Goal: Task Accomplishment & Management: Complete application form

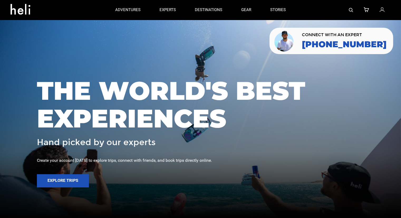
click at [352, 12] on link at bounding box center [351, 10] width 4 height 20
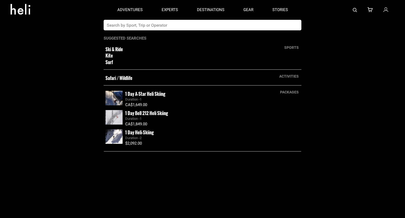
click at [147, 31] on app-search-panel "sports Ski & Ride Kite Surf activities Safari / Wildlife packages 1 Day A-Star …" at bounding box center [202, 119] width 405 height 198
click at [150, 23] on input "text" at bounding box center [197, 25] width 187 height 11
type input "great canadian"
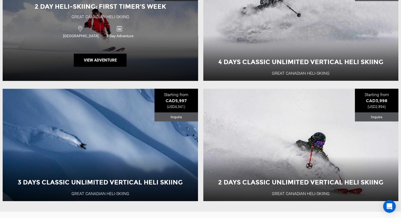
scroll to position [240, 0]
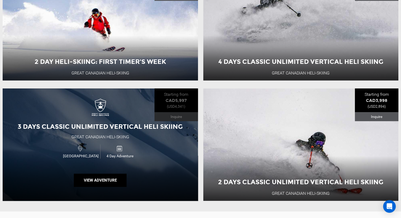
click at [92, 127] on span "3 Days Classic Unlimited Vertical Heli Skiing" at bounding box center [100, 127] width 165 height 8
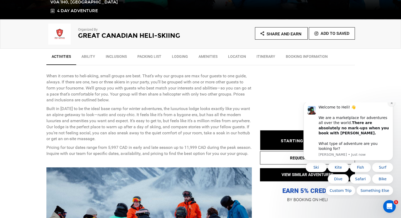
click at [392, 106] on button "Dismiss notification" at bounding box center [391, 102] width 7 height 7
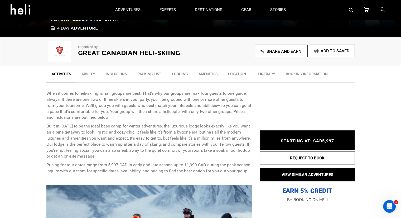
scroll to position [132, 0]
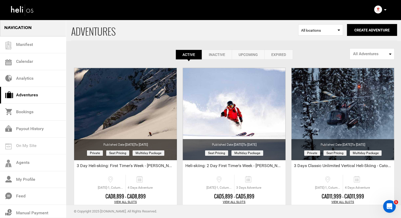
click at [371, 53] on span "All Adventures" at bounding box center [370, 54] width 35 height 6
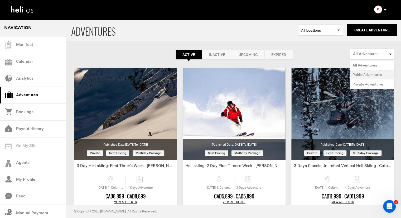
click at [361, 75] on span "Public Adventures" at bounding box center [368, 74] width 30 height 5
select select "number:1"
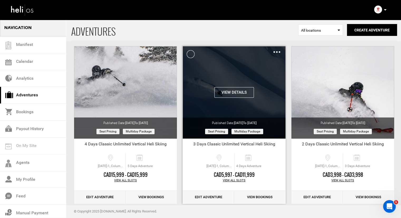
scroll to position [158, 0]
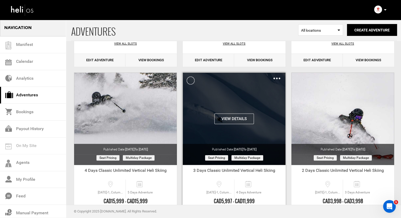
click at [276, 78] on img at bounding box center [277, 79] width 7 height 2
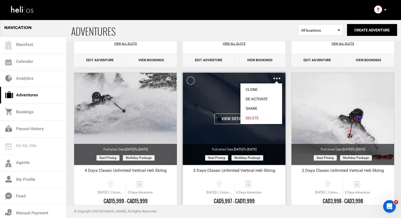
click at [252, 89] on link "Clone" at bounding box center [262, 89] width 42 height 9
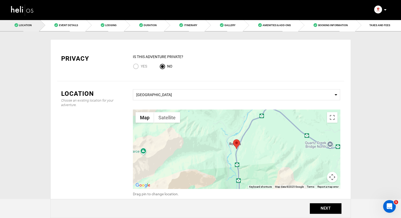
click at [147, 67] on span "Yes" at bounding box center [144, 66] width 6 height 4
click at [141, 67] on input "Yes" at bounding box center [137, 66] width 8 height 7
radio input "true"
radio input "false"
click at [316, 206] on button "NEXT" at bounding box center [326, 208] width 32 height 11
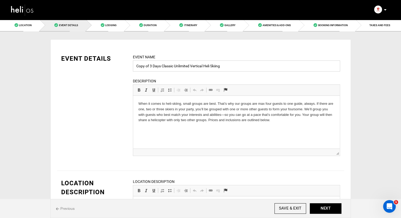
click at [149, 66] on input "Copy of 3 Days Classic Unlimited Vertical Heli Skiing" at bounding box center [236, 65] width 207 height 11
drag, startPoint x: 150, startPoint y: 66, endPoint x: 130, endPoint y: 66, distance: 20.1
click at [130, 66] on div "Event Name Copy of 3 Days Classic Unlimited Vertical Heli Skiing Event name can…" at bounding box center [236, 108] width 215 height 108
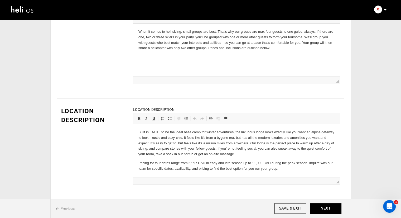
scroll to position [79, 0]
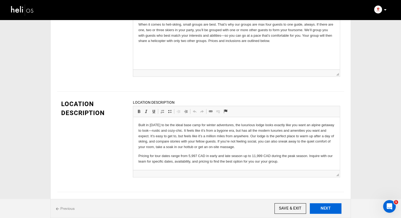
type input "[PERSON_NAME] 3 Days Classic Unlimited Vertical Heli Skiing"
click at [322, 206] on button "NEXT" at bounding box center [326, 208] width 32 height 11
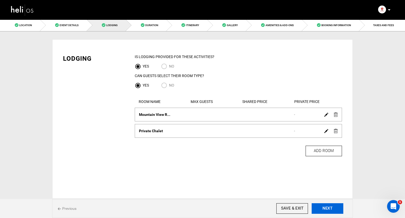
click at [327, 210] on button "NEXT" at bounding box center [328, 208] width 32 height 11
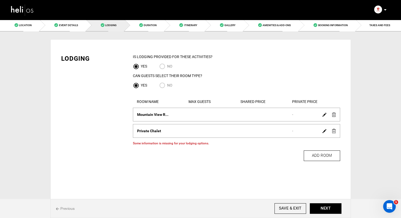
click at [334, 114] on img at bounding box center [334, 114] width 4 height 4
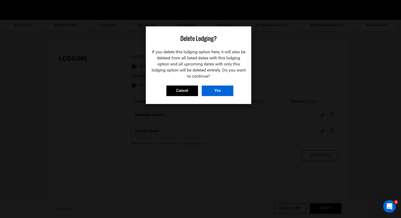
click at [209, 89] on input "Yes" at bounding box center [218, 90] width 32 height 11
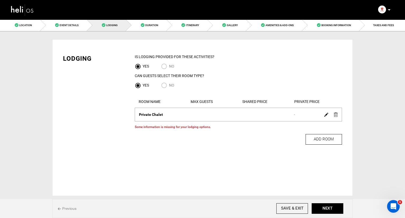
click at [337, 116] on img at bounding box center [336, 114] width 4 height 4
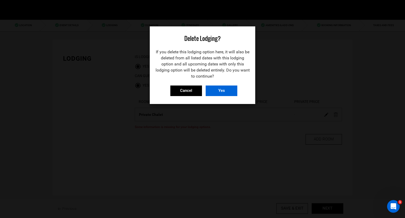
click at [234, 90] on input "Yes" at bounding box center [222, 90] width 32 height 11
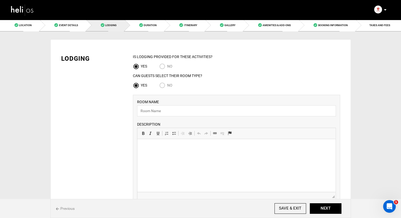
click at [163, 84] on input "No" at bounding box center [163, 85] width 8 height 7
radio input "true"
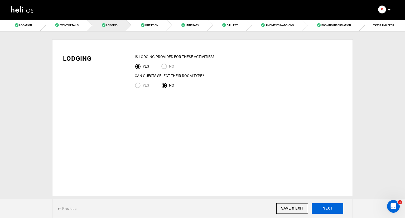
click at [330, 207] on button "NEXT" at bounding box center [328, 208] width 32 height 11
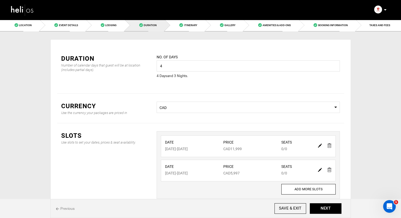
click at [321, 146] on img at bounding box center [320, 145] width 4 height 4
type input "[DATE]"
type input "11999"
type input "0"
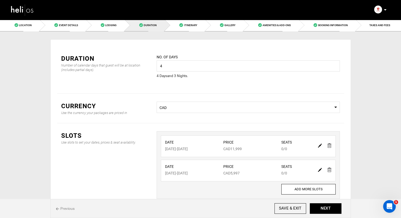
type input "0"
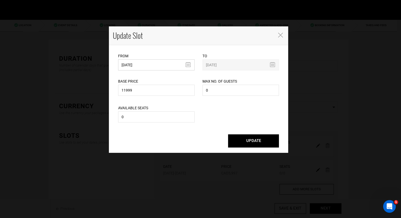
click at [188, 64] on input "[DATE]" at bounding box center [156, 64] width 76 height 11
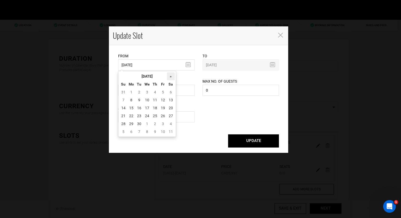
click at [172, 78] on th "»" at bounding box center [171, 76] width 8 height 8
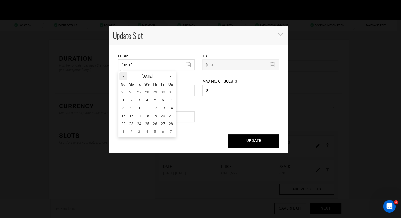
click at [122, 76] on th "«" at bounding box center [123, 76] width 8 height 8
click at [123, 108] on td "11" at bounding box center [123, 108] width 8 height 8
type input "[DATE]"
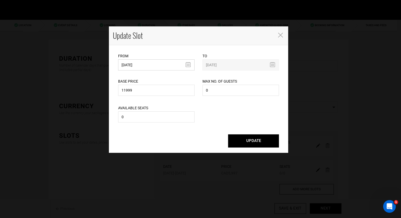
click at [190, 65] on input "[DATE]" at bounding box center [156, 64] width 76 height 11
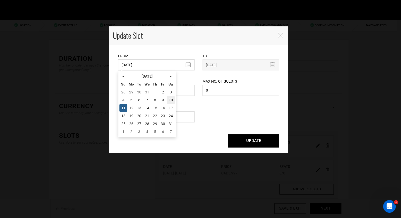
click at [172, 100] on td "10" at bounding box center [171, 100] width 8 height 8
type input "[DATE]"
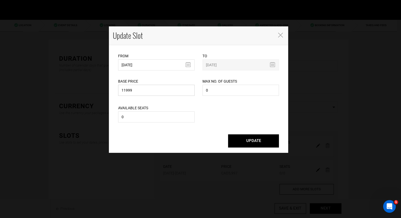
click at [163, 90] on input "11999" at bounding box center [156, 90] width 76 height 11
click at [250, 143] on button "UPDATE" at bounding box center [253, 140] width 51 height 13
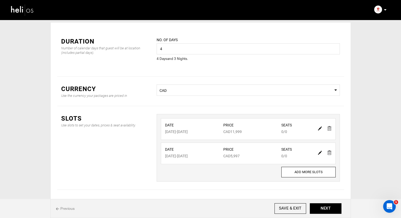
scroll to position [26, 0]
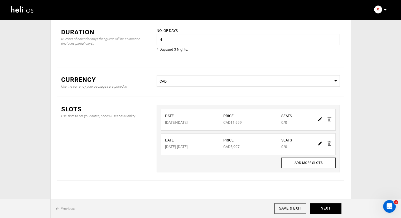
click at [320, 143] on img at bounding box center [320, 143] width 4 height 4
type input "[DATE]"
type input "5997"
type input "0"
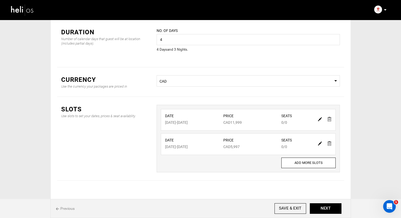
type input "0"
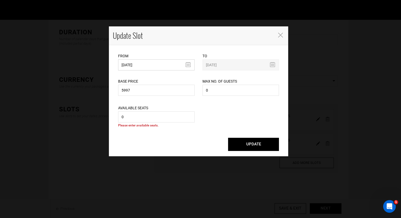
click at [151, 63] on input "[DATE]" at bounding box center [156, 64] width 76 height 11
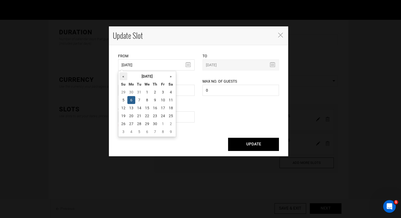
click at [123, 76] on th "«" at bounding box center [123, 76] width 8 height 8
click at [170, 76] on th "»" at bounding box center [171, 76] width 8 height 8
click at [132, 98] on td "2" at bounding box center [131, 100] width 8 height 8
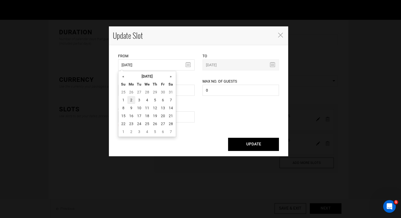
type input "[DATE]"
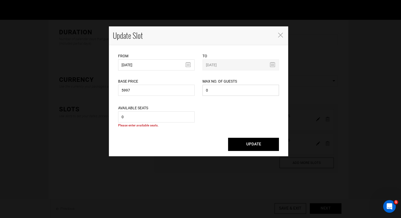
click at [216, 92] on input "0" at bounding box center [241, 90] width 76 height 11
type input "10"
click at [160, 114] on input "0" at bounding box center [156, 116] width 76 height 11
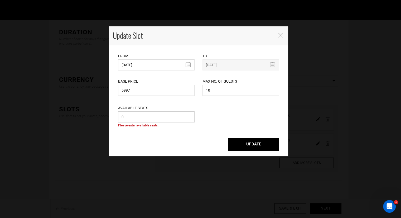
click at [160, 114] on input "0" at bounding box center [156, 116] width 76 height 11
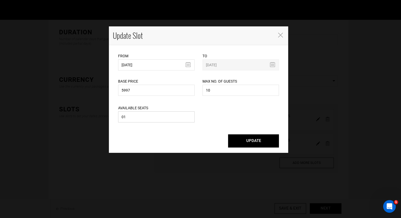
click at [155, 118] on input "01" at bounding box center [156, 116] width 76 height 11
type input "10"
click at [252, 143] on button "UPDATE" at bounding box center [253, 140] width 51 height 13
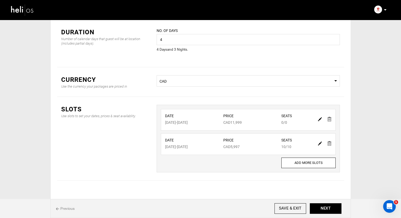
click at [320, 119] on img at bounding box center [320, 119] width 4 height 4
type input "[DATE]"
type input "11999"
type input "0"
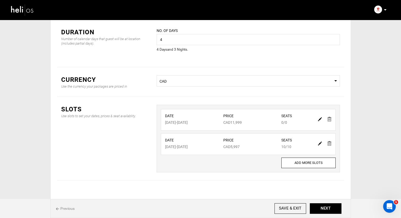
type input "0"
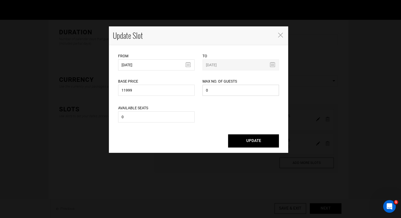
click at [204, 91] on input "0" at bounding box center [241, 90] width 76 height 11
type input "10"
click at [161, 119] on input "0" at bounding box center [156, 116] width 76 height 11
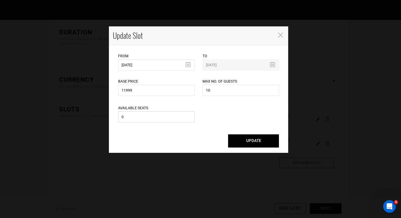
click at [161, 119] on input "0" at bounding box center [156, 116] width 76 height 11
type input "10"
click at [248, 140] on button "UPDATE" at bounding box center [253, 140] width 51 height 13
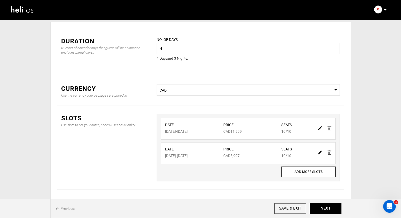
scroll to position [33, 0]
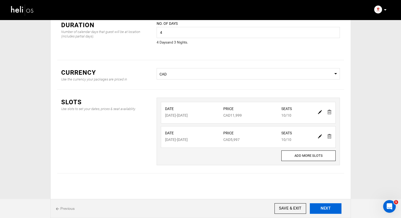
click at [325, 207] on button "NEXT" at bounding box center [326, 208] width 32 height 11
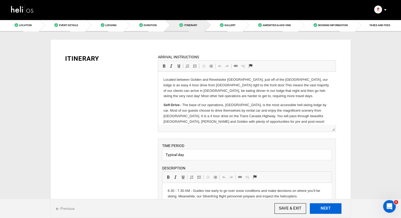
click at [324, 209] on button "NEXT" at bounding box center [326, 208] width 32 height 11
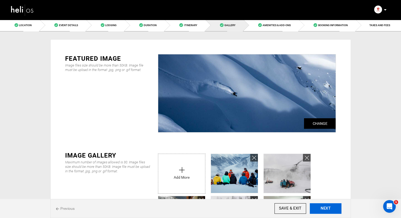
click at [320, 207] on button "NEXT" at bounding box center [326, 208] width 32 height 11
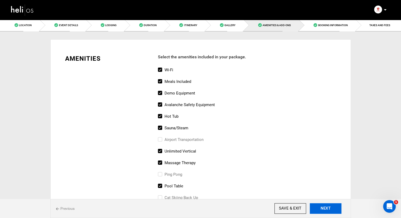
click at [320, 208] on button "NEXT" at bounding box center [326, 208] width 32 height 11
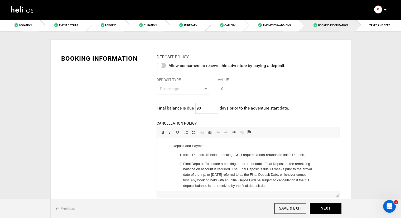
click at [161, 65] on div at bounding box center [161, 65] width 9 height 5
click at [0, 0] on input "checkbox" at bounding box center [0, 0] width 0 height 0
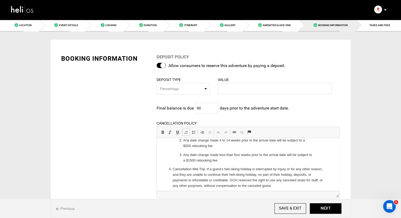
scroll to position [144, 0]
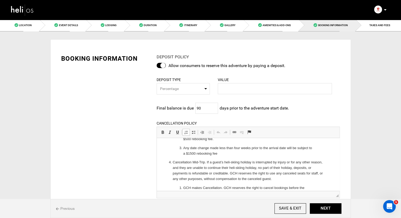
click at [201, 90] on span "Percentage" at bounding box center [181, 88] width 43 height 5
click at [185, 108] on link "Amount" at bounding box center [183, 110] width 53 height 9
select select "string:2"
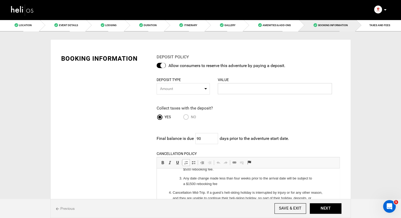
click at [235, 89] on input "text" at bounding box center [275, 88] width 114 height 11
type input "1500"
click at [306, 51] on div "BOOKING INFORMATION DEPOSIT POLICY Allow consumers to reserve this adventure by…" at bounding box center [200, 196] width 287 height 301
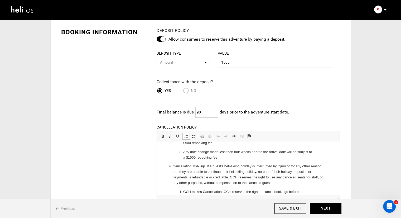
click at [205, 111] on input "90" at bounding box center [206, 112] width 23 height 11
type input "98"
click at [327, 208] on button "NEXT" at bounding box center [326, 208] width 32 height 11
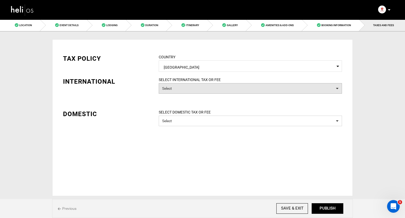
click at [204, 87] on button "Select" at bounding box center [250, 88] width 183 height 11
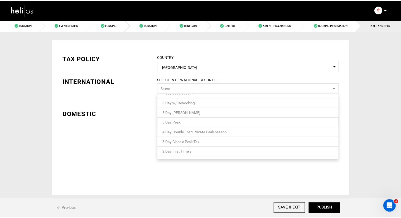
scroll to position [24, 0]
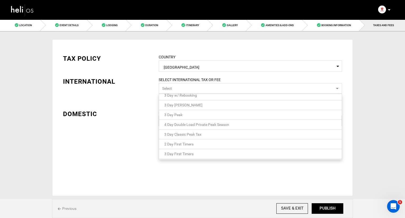
click at [190, 134] on span "3 Day Classic Peak Tax" at bounding box center [182, 134] width 37 height 4
click at [104, 111] on div "TAX POLICY COUNTRY Select Country [GEOGRAPHIC_DATA] Please select a country. IN…" at bounding box center [202, 101] width 287 height 110
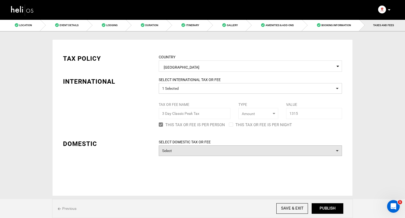
click at [190, 152] on button "Select" at bounding box center [250, 150] width 183 height 11
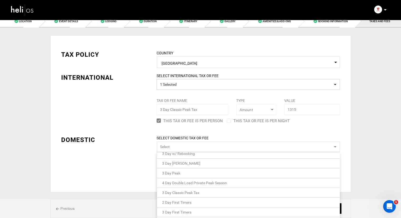
click at [187, 191] on span "3 Day Classic Peak Tax" at bounding box center [180, 192] width 37 height 4
click at [122, 164] on div "TAX POLICY COUNTRY Select Country [GEOGRAPHIC_DATA] Please select a country. IN…" at bounding box center [200, 112] width 287 height 140
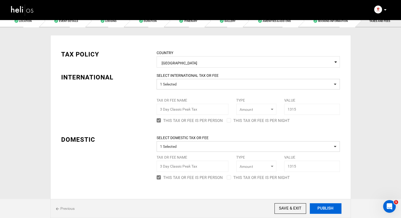
click at [328, 209] on button "PUBLISH" at bounding box center [326, 208] width 32 height 11
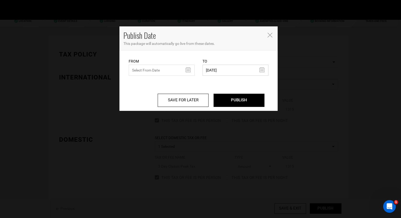
click at [264, 69] on input "[DATE]" at bounding box center [236, 70] width 66 height 11
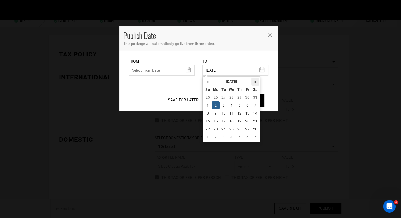
click at [252, 80] on th "»" at bounding box center [255, 82] width 8 height 8
click at [207, 103] on td "1" at bounding box center [208, 105] width 8 height 8
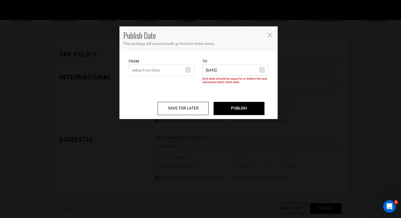
click at [263, 70] on input "[DATE]" at bounding box center [236, 70] width 66 height 11
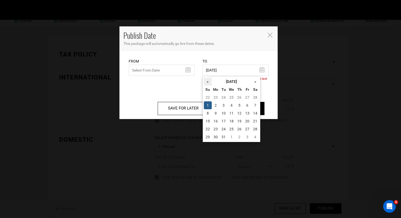
click at [209, 82] on th "«" at bounding box center [208, 82] width 8 height 8
click at [205, 106] on td "1" at bounding box center [208, 105] width 8 height 8
type input "[DATE]"
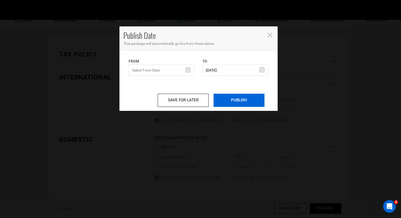
click at [236, 100] on input "PUBLISH" at bounding box center [239, 100] width 51 height 13
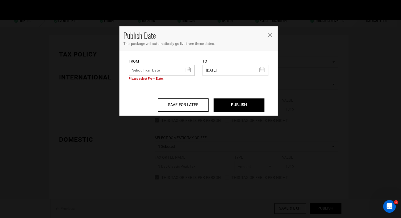
click at [189, 67] on input "text" at bounding box center [162, 70] width 66 height 11
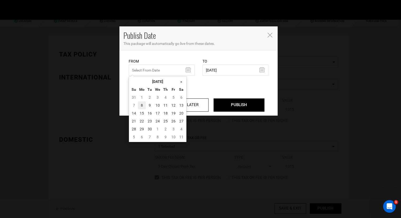
click at [144, 105] on td "8" at bounding box center [142, 105] width 8 height 8
type input "[DATE]"
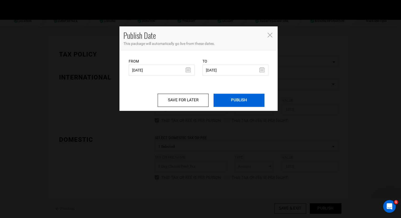
click at [237, 99] on input "PUBLISH" at bounding box center [239, 100] width 51 height 13
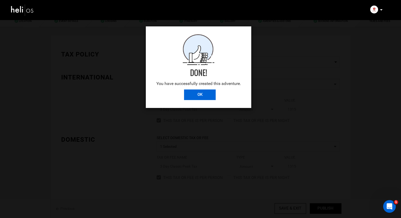
click at [209, 91] on input "OK" at bounding box center [200, 94] width 32 height 11
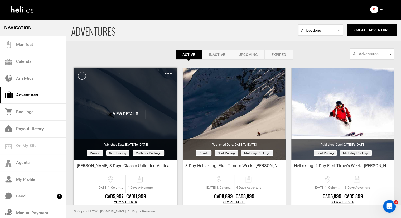
click at [165, 74] on img at bounding box center [168, 74] width 7 height 2
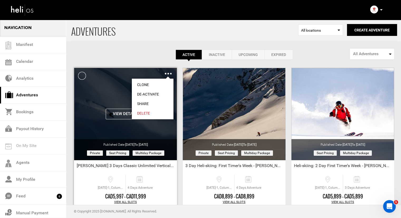
click at [146, 102] on link "Share" at bounding box center [153, 103] width 42 height 9
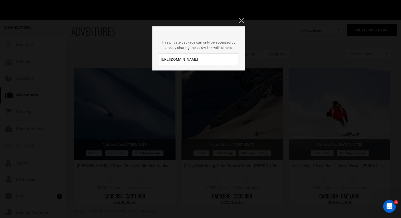
click at [183, 60] on input "[URL][DOMAIN_NAME]" at bounding box center [198, 59] width 79 height 12
click at [242, 20] on icon "Close" at bounding box center [241, 20] width 5 height 5
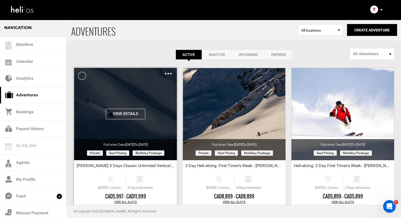
click at [168, 73] on img at bounding box center [168, 74] width 7 height 2
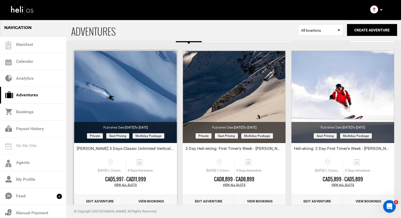
scroll to position [53, 0]
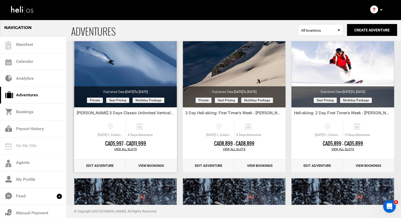
click at [104, 165] on link "Edit Adventure" at bounding box center [99, 165] width 51 height 13
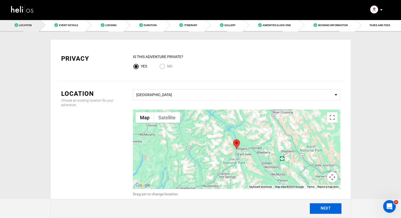
click at [324, 210] on button "NEXT" at bounding box center [326, 208] width 32 height 11
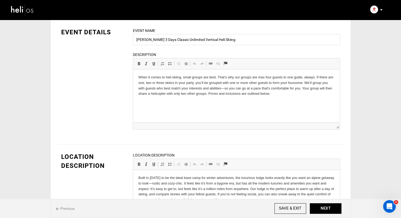
scroll to position [79, 0]
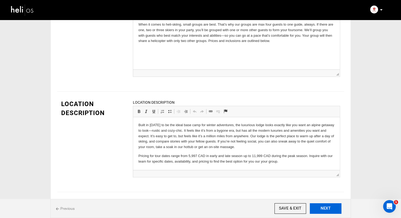
click at [317, 207] on button "NEXT" at bounding box center [326, 208] width 32 height 11
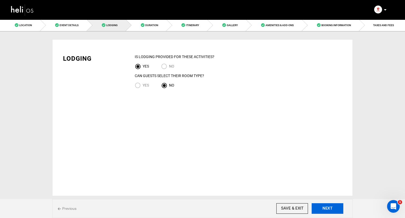
click at [320, 209] on button "NEXT" at bounding box center [328, 208] width 32 height 11
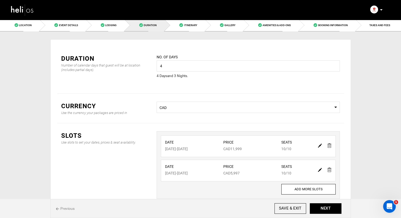
click at [322, 170] on img at bounding box center [320, 170] width 4 height 4
type input "[DATE]"
type input "5997"
type input "10"
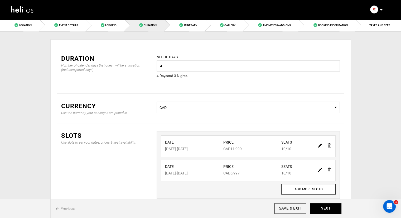
type input "10"
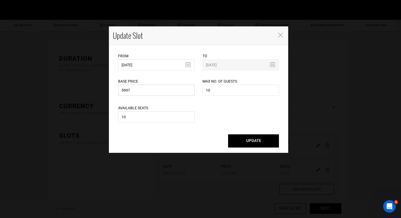
click at [145, 92] on input "5997" at bounding box center [156, 90] width 76 height 11
type input "11999"
click at [237, 138] on button "UPDATE" at bounding box center [253, 140] width 51 height 13
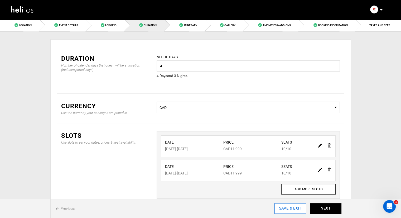
click at [295, 209] on input "SAVE & EXIT" at bounding box center [291, 208] width 32 height 11
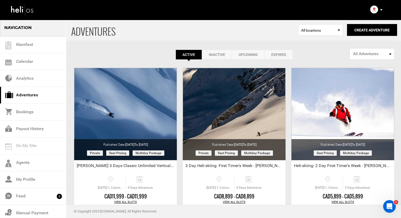
click at [247, 54] on link "Upcoming" at bounding box center [248, 55] width 33 height 10
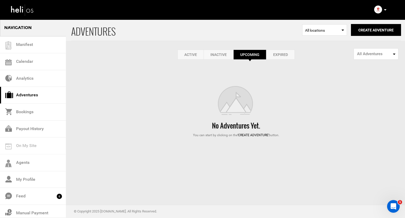
click at [191, 54] on link "Active" at bounding box center [191, 55] width 26 height 10
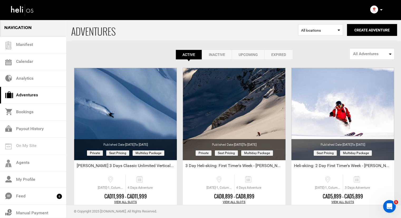
click at [352, 55] on button "All Adventures" at bounding box center [372, 53] width 45 height 11
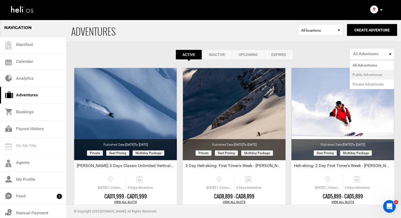
click at [366, 76] on span "Public Adventures" at bounding box center [368, 74] width 30 height 5
select select "number:1"
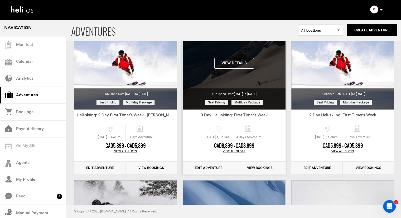
scroll to position [158, 0]
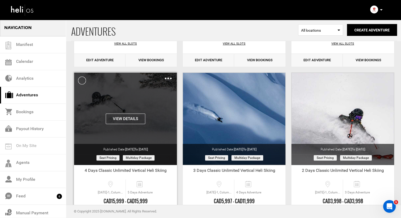
click at [169, 79] on div "Clone De-Activate Share Delete" at bounding box center [168, 78] width 7 height 6
click at [168, 79] on div "Clone De-Activate Share Delete" at bounding box center [168, 78] width 7 height 6
click at [169, 79] on img at bounding box center [168, 79] width 7 height 2
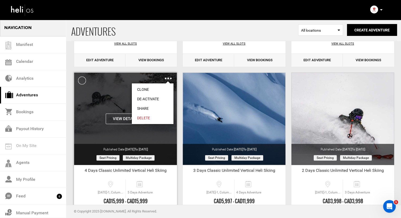
click at [169, 79] on img at bounding box center [168, 79] width 7 height 2
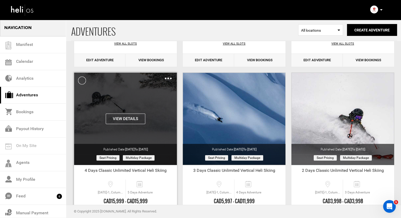
click at [169, 79] on img at bounding box center [168, 79] width 7 height 2
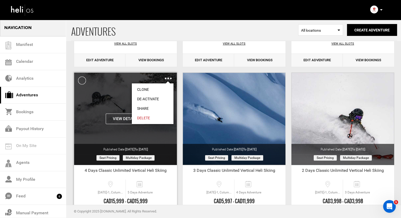
click at [147, 87] on link "Clone" at bounding box center [153, 89] width 42 height 9
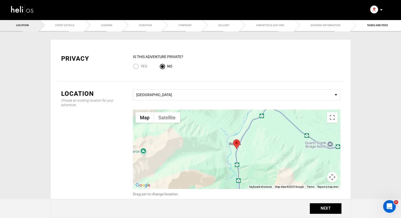
click at [138, 67] on input "Yes" at bounding box center [137, 66] width 8 height 7
radio input "true"
radio input "false"
click at [322, 207] on button "NEXT" at bounding box center [326, 208] width 32 height 11
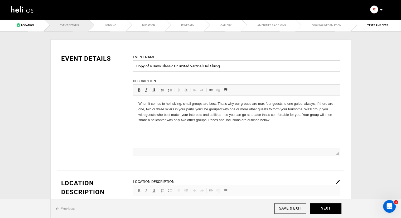
drag, startPoint x: 150, startPoint y: 65, endPoint x: 132, endPoint y: 66, distance: 17.9
click at [133, 66] on input "Copy of 4 Days Classic Unlimited Vertical Heli Skiing" at bounding box center [236, 65] width 207 height 11
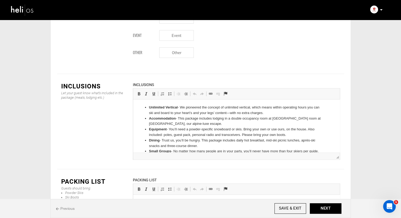
scroll to position [764, 0]
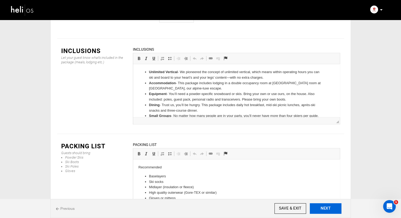
type input "[PERSON_NAME] 4 Days Classic Unlimited Vertical Heli Skiing"
click at [317, 209] on button "NEXT" at bounding box center [326, 208] width 32 height 11
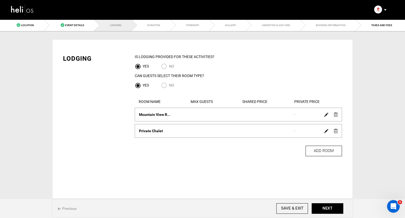
click at [336, 116] on img at bounding box center [336, 114] width 4 height 4
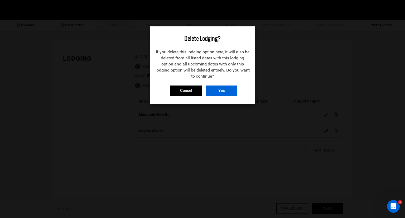
click at [220, 90] on input "Yes" at bounding box center [222, 90] width 32 height 11
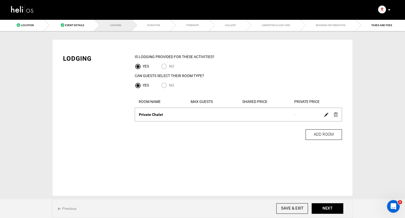
click at [335, 116] on img at bounding box center [336, 114] width 4 height 4
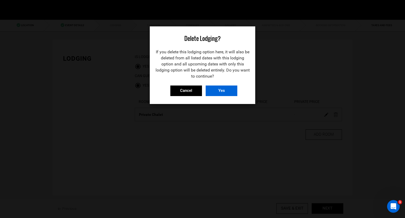
click at [229, 92] on input "Yes" at bounding box center [222, 90] width 32 height 11
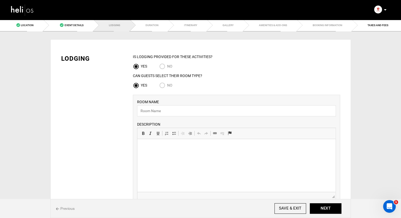
click at [168, 85] on span "No" at bounding box center [169, 85] width 5 height 4
click at [167, 85] on input "No" at bounding box center [163, 85] width 8 height 7
radio input "true"
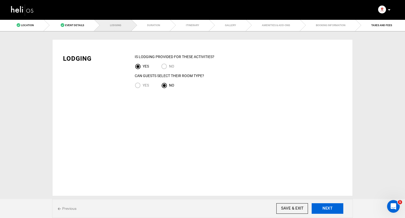
click at [321, 204] on div "Previous SAVE & EXIT NEXT" at bounding box center [202, 208] width 301 height 19
click at [321, 206] on button "NEXT" at bounding box center [328, 208] width 32 height 11
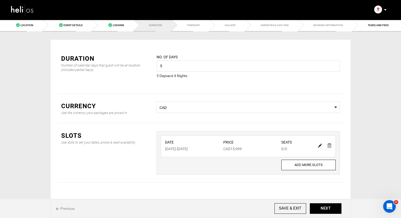
click at [319, 145] on img at bounding box center [320, 145] width 4 height 4
type input "[DATE]"
type input "15999"
type input "0"
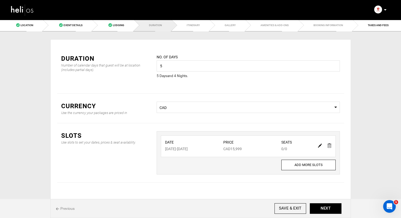
type input "0"
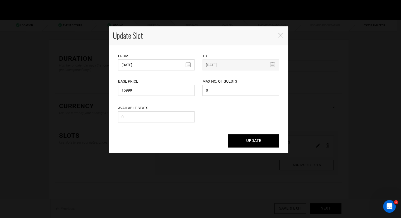
click at [219, 88] on input "0" at bounding box center [241, 90] width 76 height 11
type input "10"
click at [164, 116] on input "0" at bounding box center [156, 116] width 76 height 11
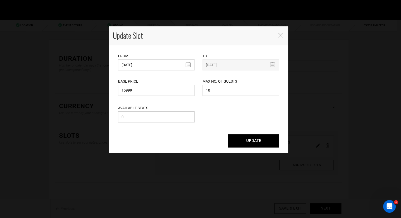
click at [164, 116] on input "0" at bounding box center [156, 116] width 76 height 11
click at [164, 116] on input "01" at bounding box center [156, 116] width 76 height 11
type input "10"
click at [259, 147] on button "UPDATE" at bounding box center [253, 140] width 51 height 13
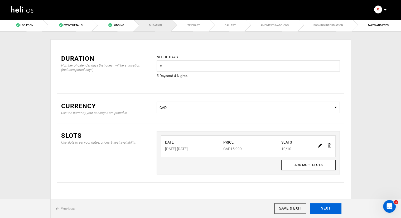
click at [322, 207] on button "NEXT" at bounding box center [326, 208] width 32 height 11
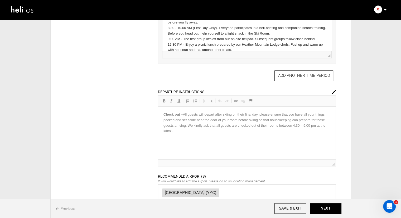
scroll to position [247, 0]
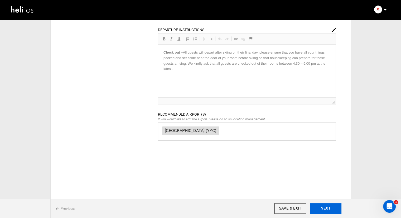
click at [324, 207] on button "NEXT" at bounding box center [326, 208] width 32 height 11
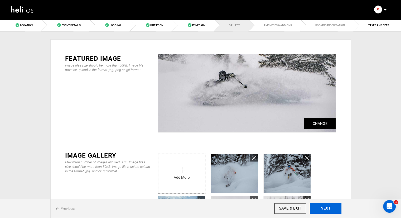
click at [328, 206] on button "NEXT" at bounding box center [326, 208] width 32 height 11
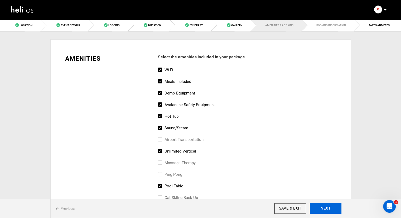
click at [328, 206] on button "NEXT" at bounding box center [326, 208] width 32 height 11
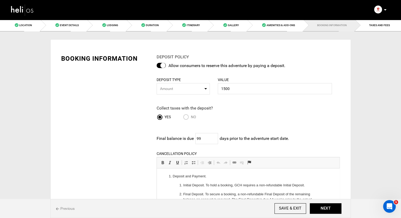
click at [180, 87] on span "Amount" at bounding box center [181, 88] width 43 height 5
click at [173, 110] on link "Amount" at bounding box center [183, 110] width 53 height 9
select select "string:2"
click at [232, 89] on input "1500" at bounding box center [275, 88] width 114 height 11
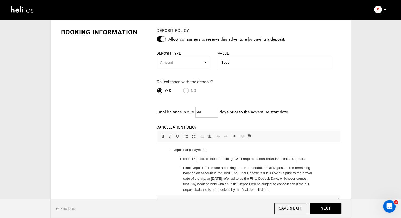
click at [210, 114] on input "99" at bounding box center [206, 112] width 23 height 11
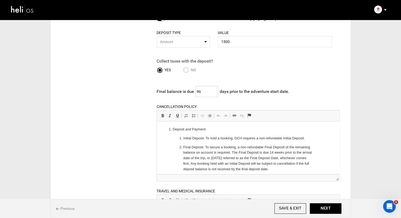
scroll to position [106, 0]
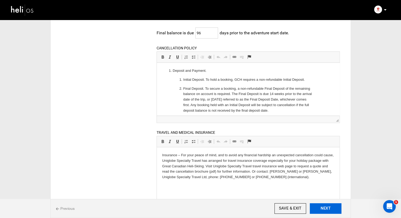
type input "96"
click at [320, 210] on button "NEXT" at bounding box center [326, 208] width 32 height 11
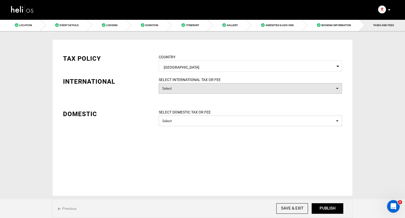
click at [205, 83] on button "Select" at bounding box center [250, 88] width 183 height 11
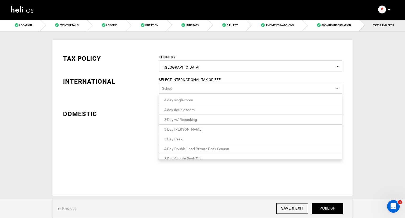
click at [205, 110] on link "4 day double room" at bounding box center [250, 109] width 183 height 7
click at [133, 101] on div "TAX POLICY COUNTRY Select Country [GEOGRAPHIC_DATA] Please select a country. IN…" at bounding box center [202, 101] width 287 height 110
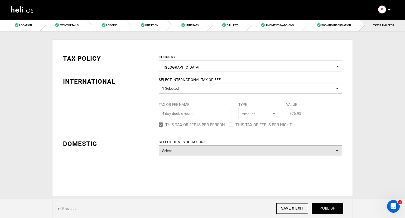
click at [207, 146] on button "Select" at bounding box center [250, 150] width 183 height 11
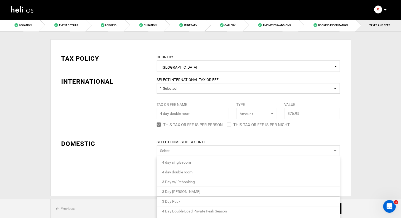
click at [214, 173] on link "4 day double room" at bounding box center [248, 172] width 183 height 7
click at [123, 127] on div "TAX POLICY COUNTRY Select Country [GEOGRAPHIC_DATA] Please select a country. IN…" at bounding box center [200, 116] width 287 height 140
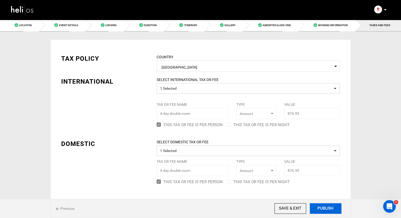
click at [319, 206] on button "PUBLISH" at bounding box center [326, 208] width 32 height 11
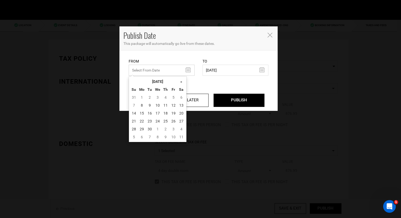
click at [186, 70] on input "text" at bounding box center [162, 70] width 66 height 11
click at [140, 106] on td "8" at bounding box center [142, 105] width 8 height 8
type input "[DATE]"
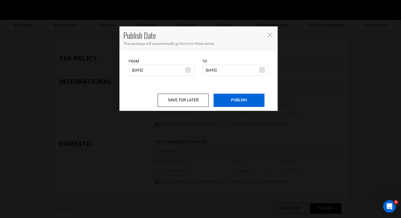
click at [250, 102] on input "PUBLISH" at bounding box center [239, 100] width 51 height 13
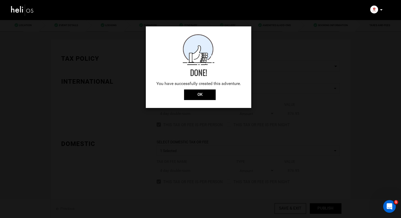
click at [184, 96] on link "OK" at bounding box center [198, 94] width 34 height 5
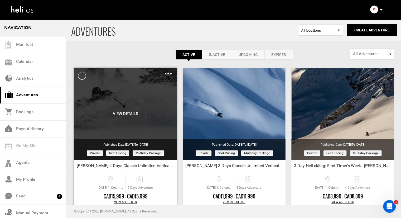
click at [170, 73] on img at bounding box center [168, 74] width 7 height 2
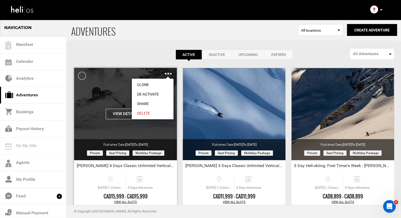
click at [142, 103] on link "Share" at bounding box center [153, 103] width 42 height 9
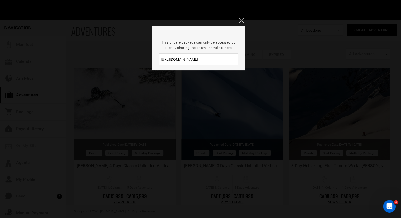
click at [189, 59] on input "[URL][DOMAIN_NAME]" at bounding box center [198, 59] width 79 height 12
click at [239, 20] on icon "Close" at bounding box center [241, 20] width 5 height 5
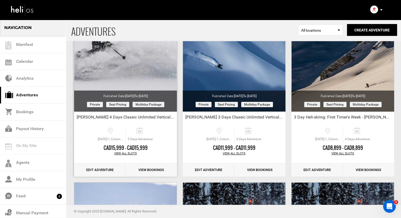
scroll to position [53, 0]
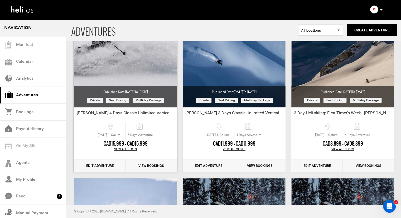
click at [105, 164] on link "Edit Adventure" at bounding box center [99, 165] width 51 height 13
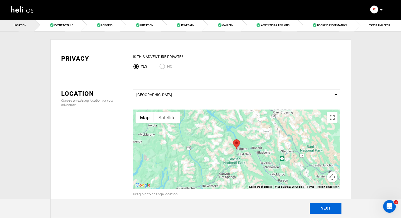
click at [328, 205] on button "NEXT" at bounding box center [326, 208] width 32 height 11
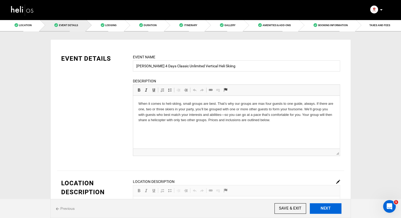
click at [327, 206] on button "NEXT" at bounding box center [326, 208] width 32 height 11
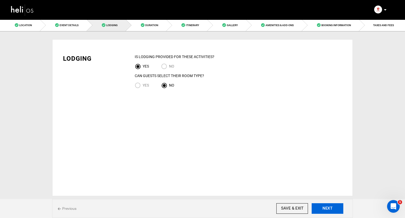
click at [327, 207] on button "NEXT" at bounding box center [328, 208] width 32 height 11
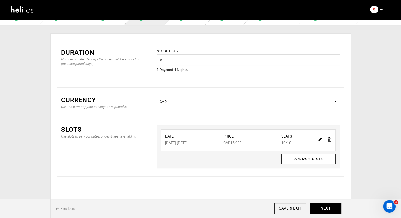
scroll to position [9, 0]
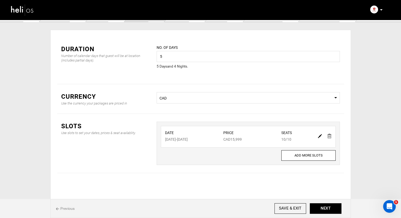
click at [323, 137] on div at bounding box center [325, 136] width 18 height 8
click at [320, 137] on img at bounding box center [320, 136] width 4 height 4
type input "[DATE]"
type input "15999"
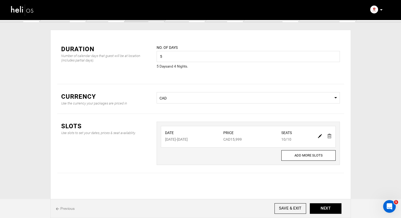
type input "10"
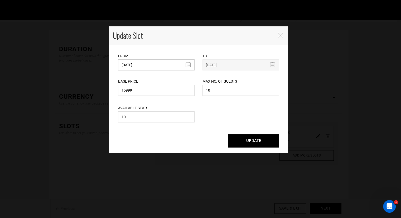
click at [161, 62] on input "[DATE]" at bounding box center [156, 64] width 76 height 11
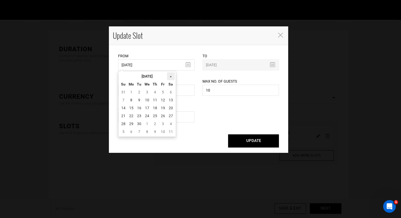
click at [170, 76] on th "»" at bounding box center [171, 76] width 8 height 8
click at [168, 106] on td "17" at bounding box center [171, 108] width 8 height 8
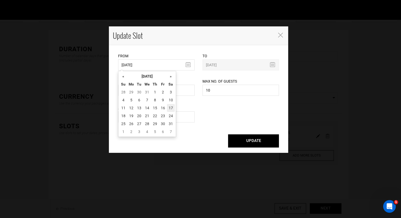
type input "[DATE]"
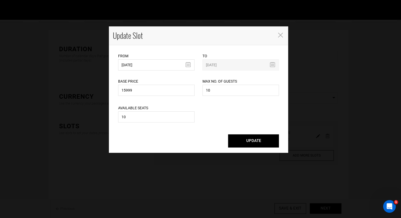
click at [245, 137] on button "UPDATE" at bounding box center [253, 140] width 51 height 13
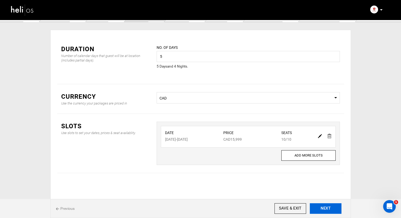
click at [335, 209] on button "NEXT" at bounding box center [326, 208] width 32 height 11
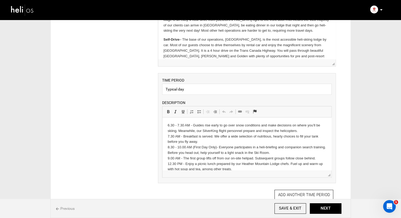
scroll to position [106, 0]
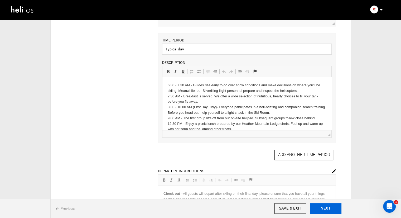
click at [311, 208] on button "NEXT" at bounding box center [326, 208] width 32 height 11
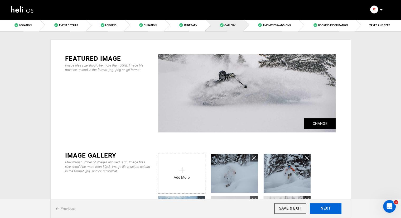
click at [323, 210] on button "NEXT" at bounding box center [326, 208] width 32 height 11
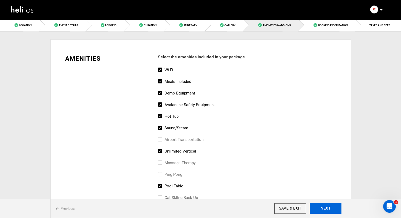
click at [323, 210] on button "NEXT" at bounding box center [326, 208] width 32 height 11
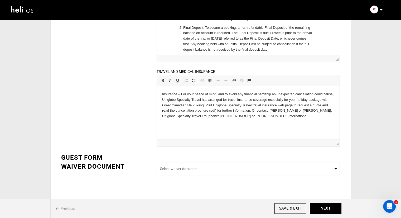
scroll to position [174, 0]
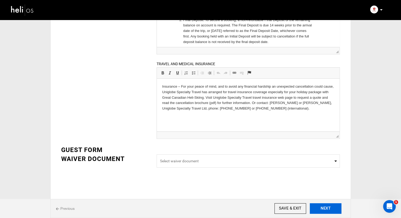
click at [335, 207] on button "NEXT" at bounding box center [326, 208] width 32 height 11
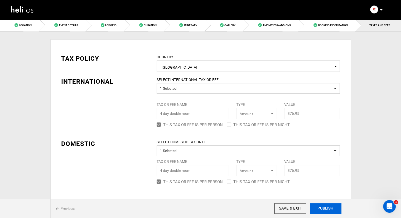
click at [326, 208] on button "PUBLISH" at bounding box center [326, 208] width 32 height 11
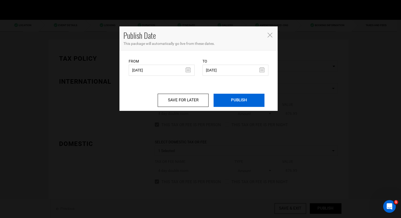
click at [230, 102] on input "PUBLISH" at bounding box center [239, 100] width 51 height 13
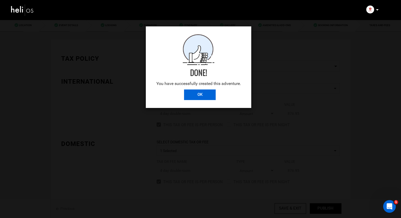
click at [191, 93] on input "OK" at bounding box center [200, 94] width 32 height 11
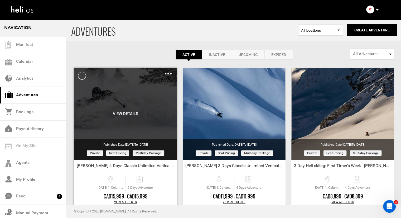
click at [170, 75] on div "Clone De-Activate Share Delete" at bounding box center [168, 73] width 7 height 6
click at [169, 73] on img at bounding box center [168, 74] width 7 height 2
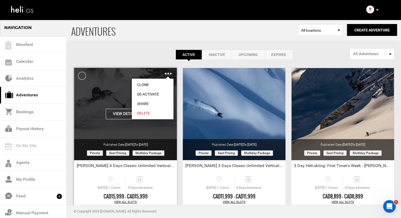
click at [151, 84] on link "Clone" at bounding box center [153, 84] width 42 height 9
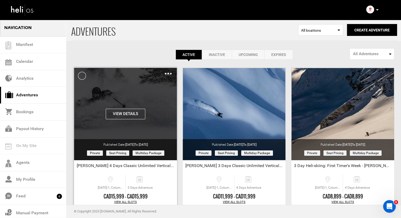
click at [168, 73] on img at bounding box center [168, 74] width 7 height 2
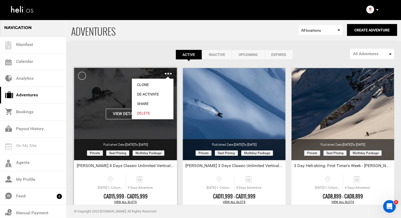
click at [145, 102] on link "Share" at bounding box center [153, 103] width 42 height 9
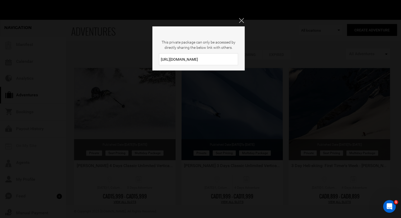
click at [189, 56] on input "[URL][DOMAIN_NAME]" at bounding box center [198, 59] width 79 height 12
click at [241, 20] on icon "Close" at bounding box center [241, 20] width 5 height 5
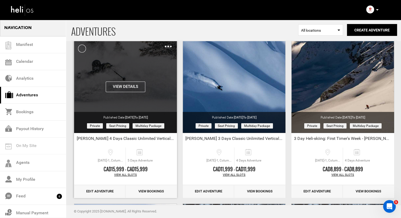
scroll to position [26, 0]
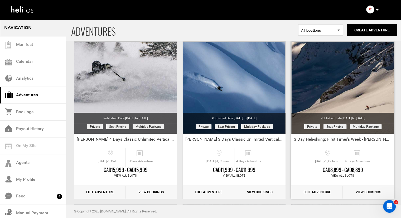
click at [321, 194] on link "Edit Adventure" at bounding box center [316, 192] width 51 height 13
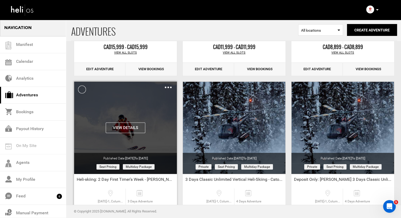
scroll to position [158, 0]
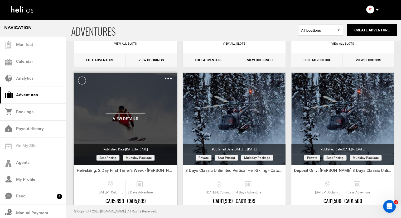
click at [170, 78] on img at bounding box center [168, 79] width 7 height 2
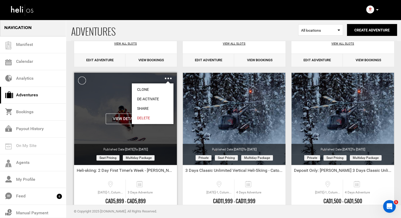
scroll to position [185, 0]
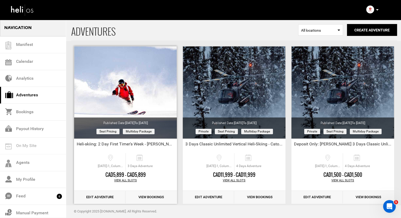
click at [97, 199] on link "Edit Adventure" at bounding box center [99, 197] width 51 height 13
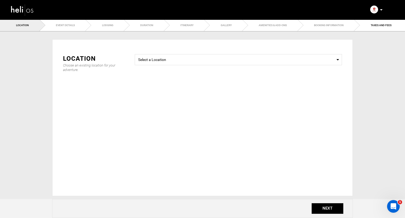
type input "Heli-skiing: 2 Day First Timer's Week - [PERSON_NAME]"
checkbox input "true"
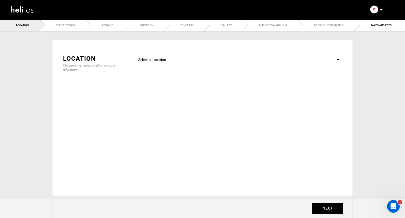
checkbox input "true"
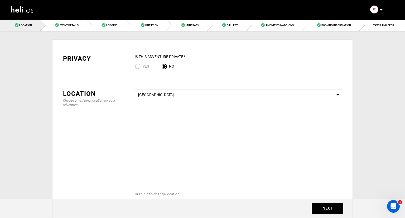
click at [135, 65] on input "Yes" at bounding box center [139, 66] width 8 height 7
radio input "true"
radio input "false"
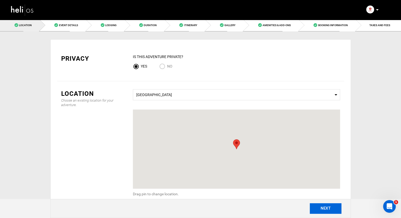
click at [324, 213] on button "NEXT" at bounding box center [326, 208] width 32 height 11
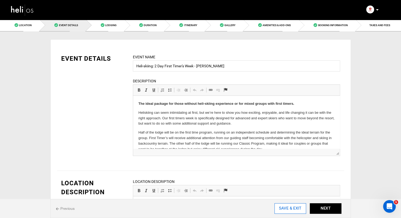
click at [296, 207] on input "SAVE & EXIT" at bounding box center [291, 208] width 32 height 11
